Goal: Information Seeking & Learning: Learn about a topic

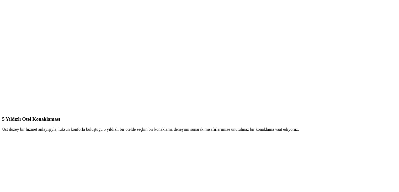
scroll to position [1207, 0]
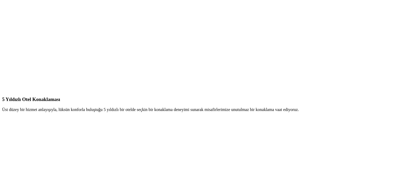
click at [292, 96] on h3 "5 Yıldızlı Otel Konaklaması" at bounding box center [199, 99] width 395 height 6
copy div "5 Yıldızlı Otel Konaklaması"
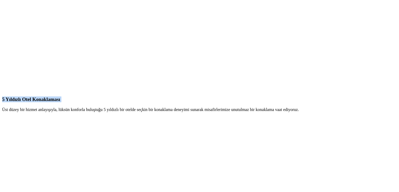
click at [240, 108] on div "5 Yıldızlı Otel Konaklaması Üst düzey bir hizmet anlayışıyla, lüksün konforla b…" at bounding box center [199, 176] width 395 height 161
click at [241, 96] on div "5 Yıldızlı Otel Konaklaması Üst düzey bir hizmet anlayışıyla, lüksün konforla b…" at bounding box center [199, 176] width 395 height 161
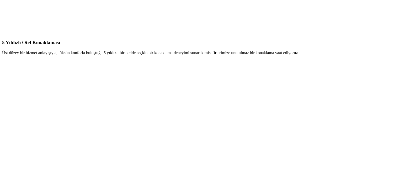
click at [295, 127] on div at bounding box center [199, 130] width 395 height 142
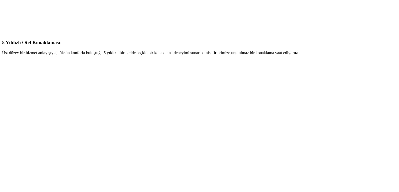
drag, startPoint x: 260, startPoint y: 24, endPoint x: 310, endPoint y: 25, distance: 49.6
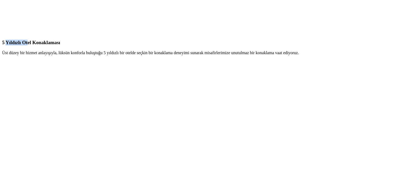
click at [310, 40] on h3 "5 Yıldızlı Otel Konaklaması" at bounding box center [199, 43] width 395 height 6
click at [342, 40] on h3 "5 Yıldızlı Otel Konaklaması" at bounding box center [199, 43] width 395 height 6
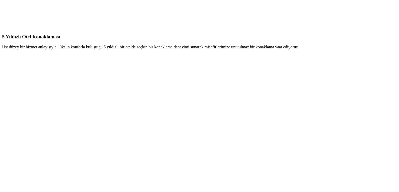
scroll to position [1181, 0]
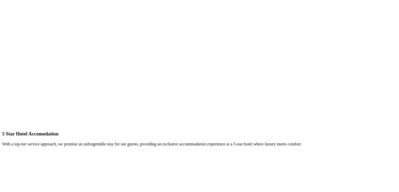
scroll to position [1233, 0]
